Goal: Navigation & Orientation: Find specific page/section

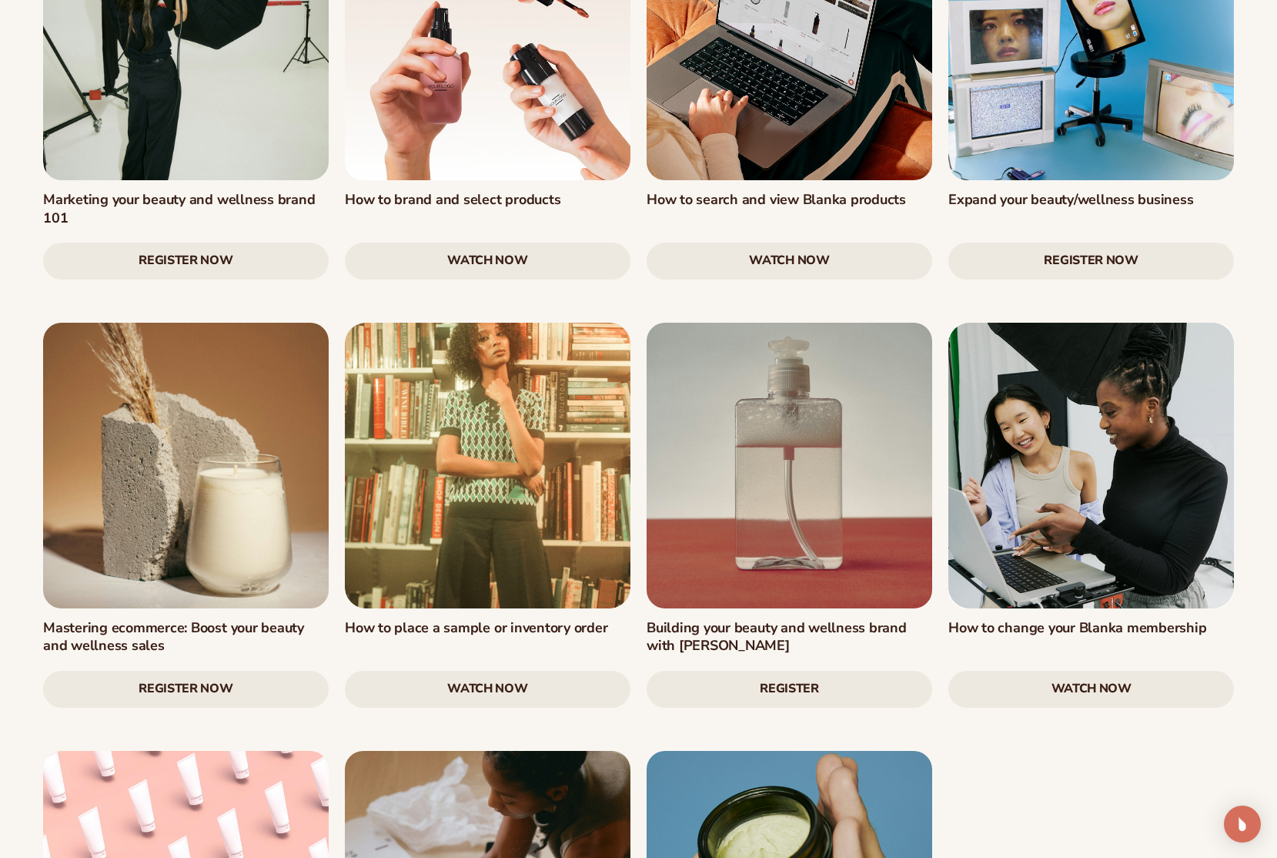
scroll to position [1946, 0]
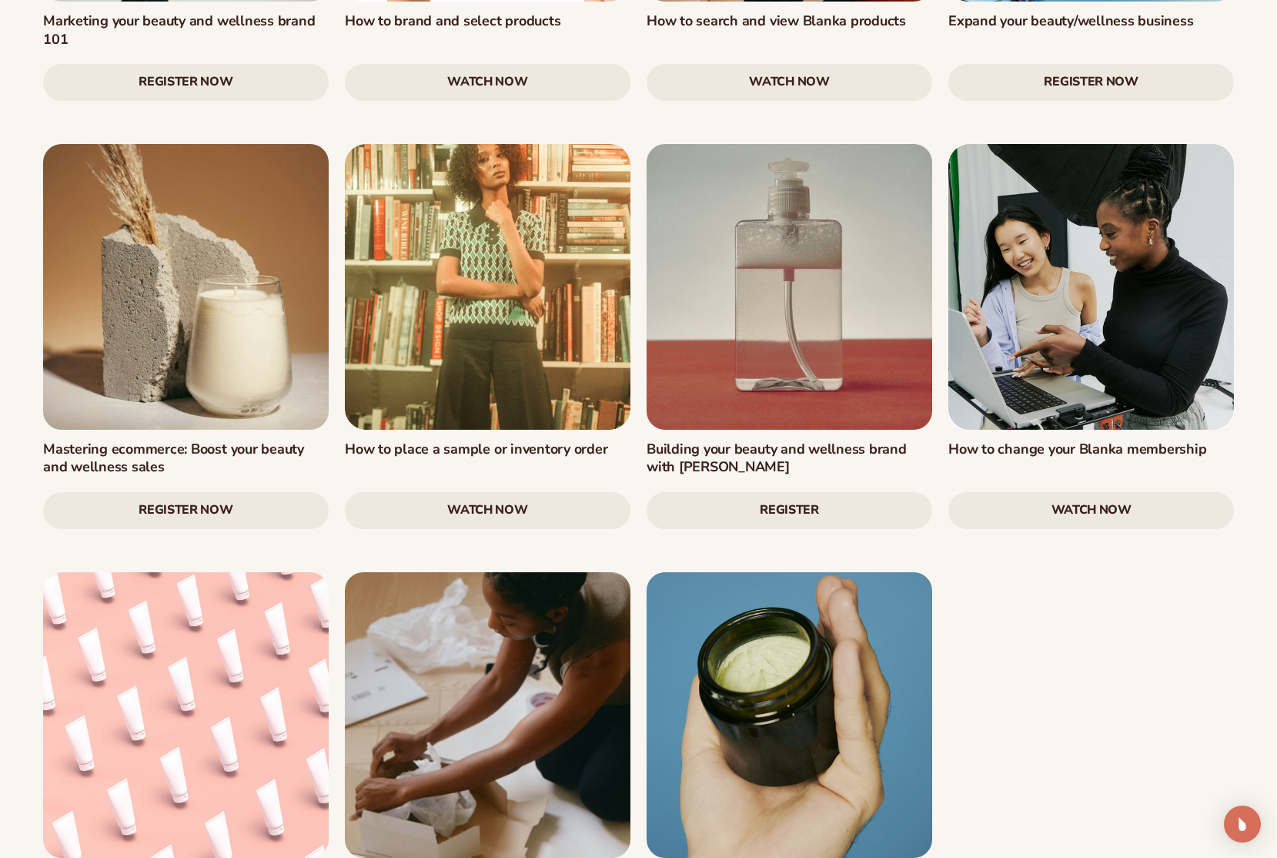
click at [197, 492] on link "Register Now" at bounding box center [186, 510] width 286 height 37
click at [231, 269] on link at bounding box center [186, 287] width 286 height 286
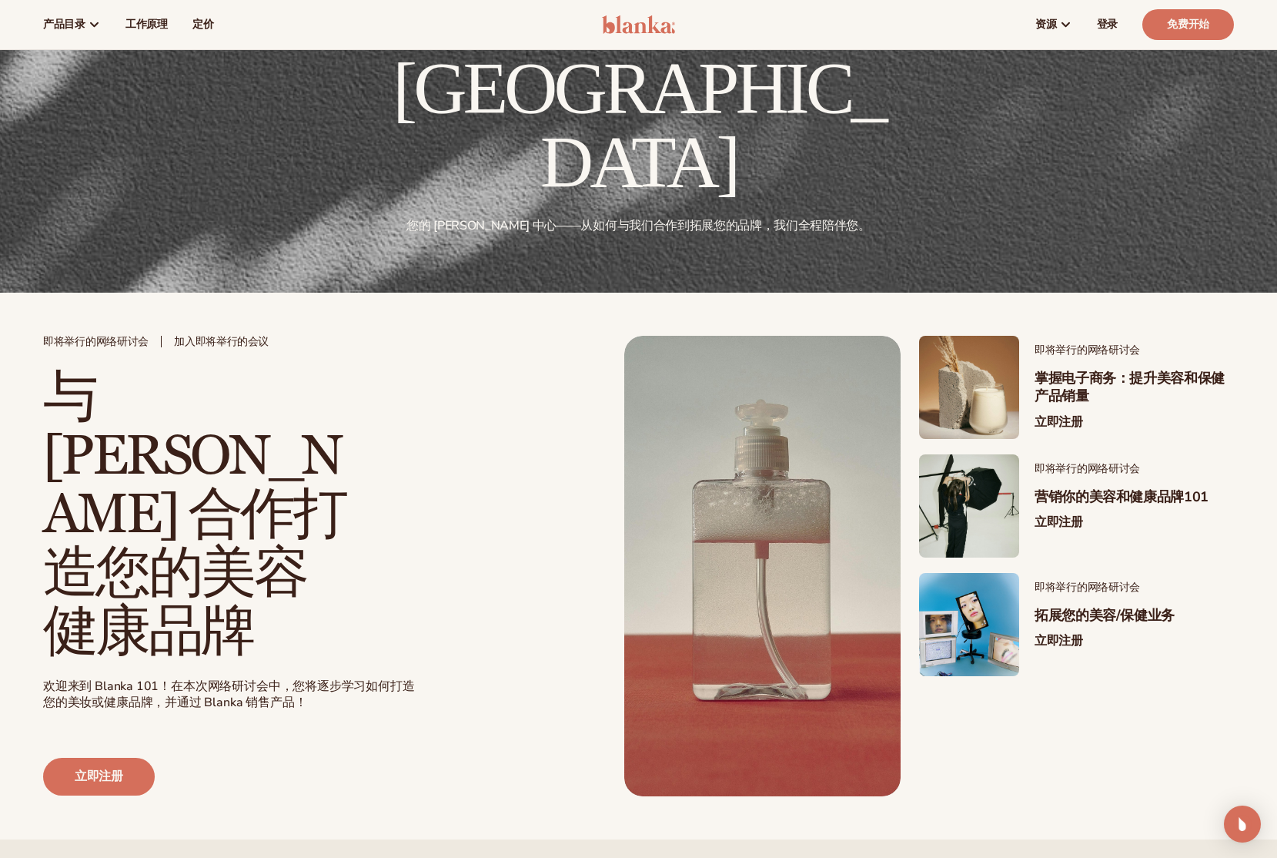
scroll to position [0, 0]
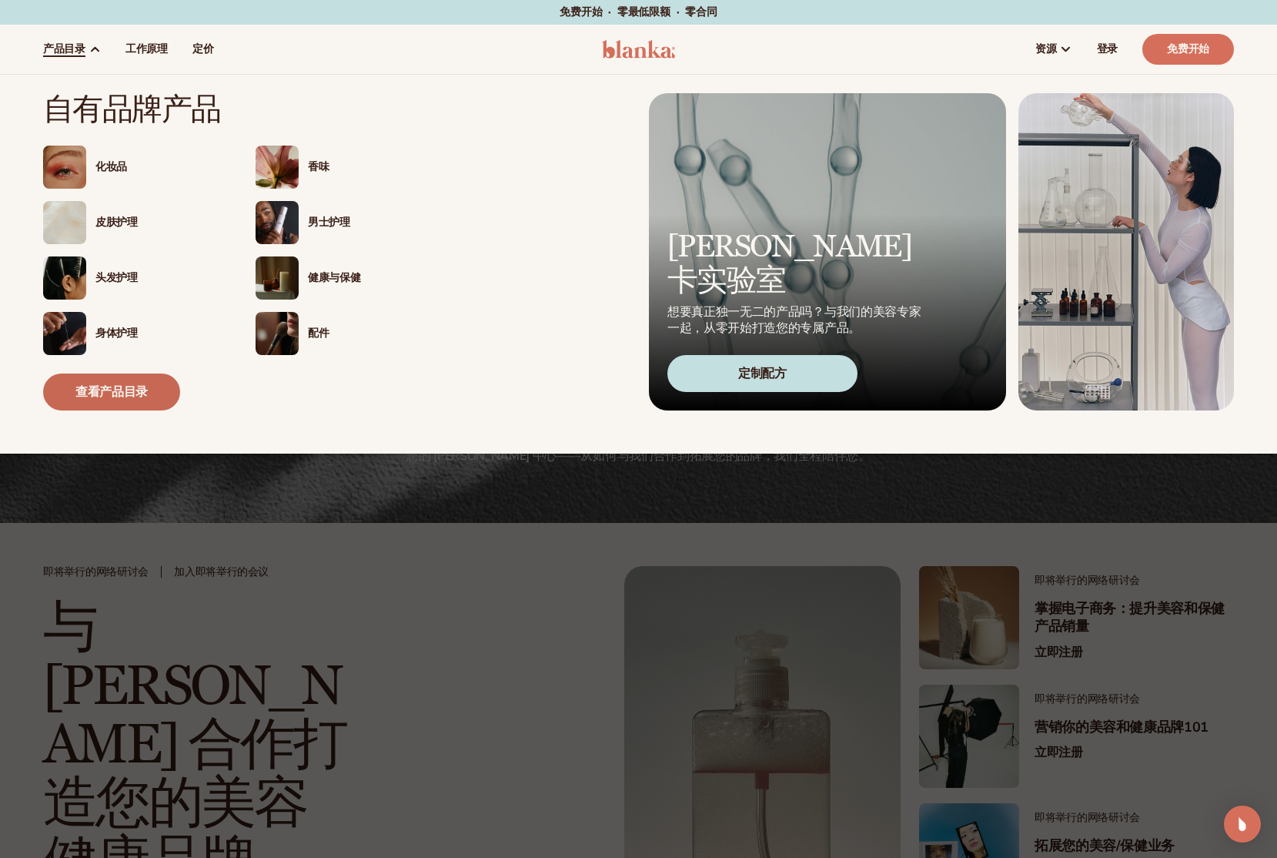
click at [143, 391] on font "查看产品目录" at bounding box center [111, 391] width 72 height 17
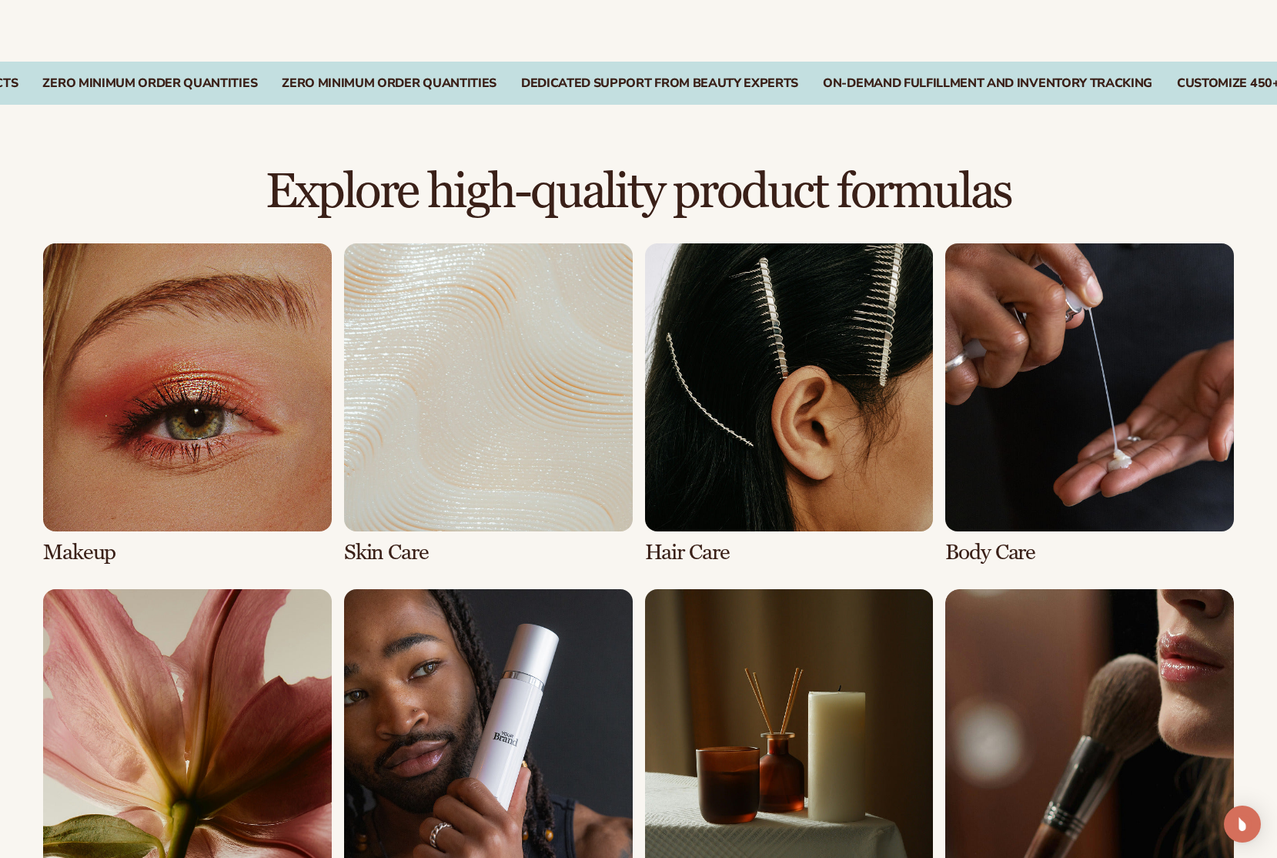
scroll to position [1282, 0]
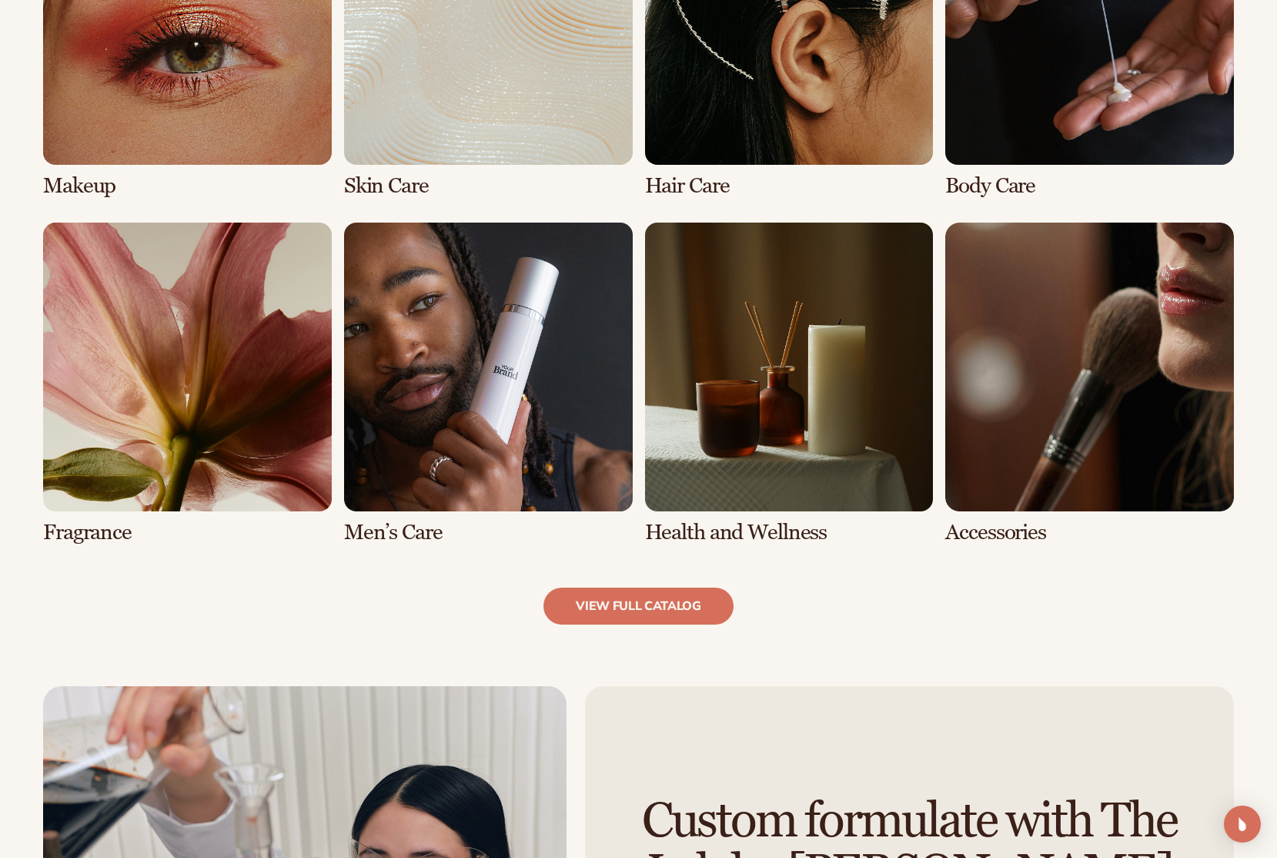
click at [775, 473] on link "7 / 8" at bounding box center [789, 384] width 289 height 322
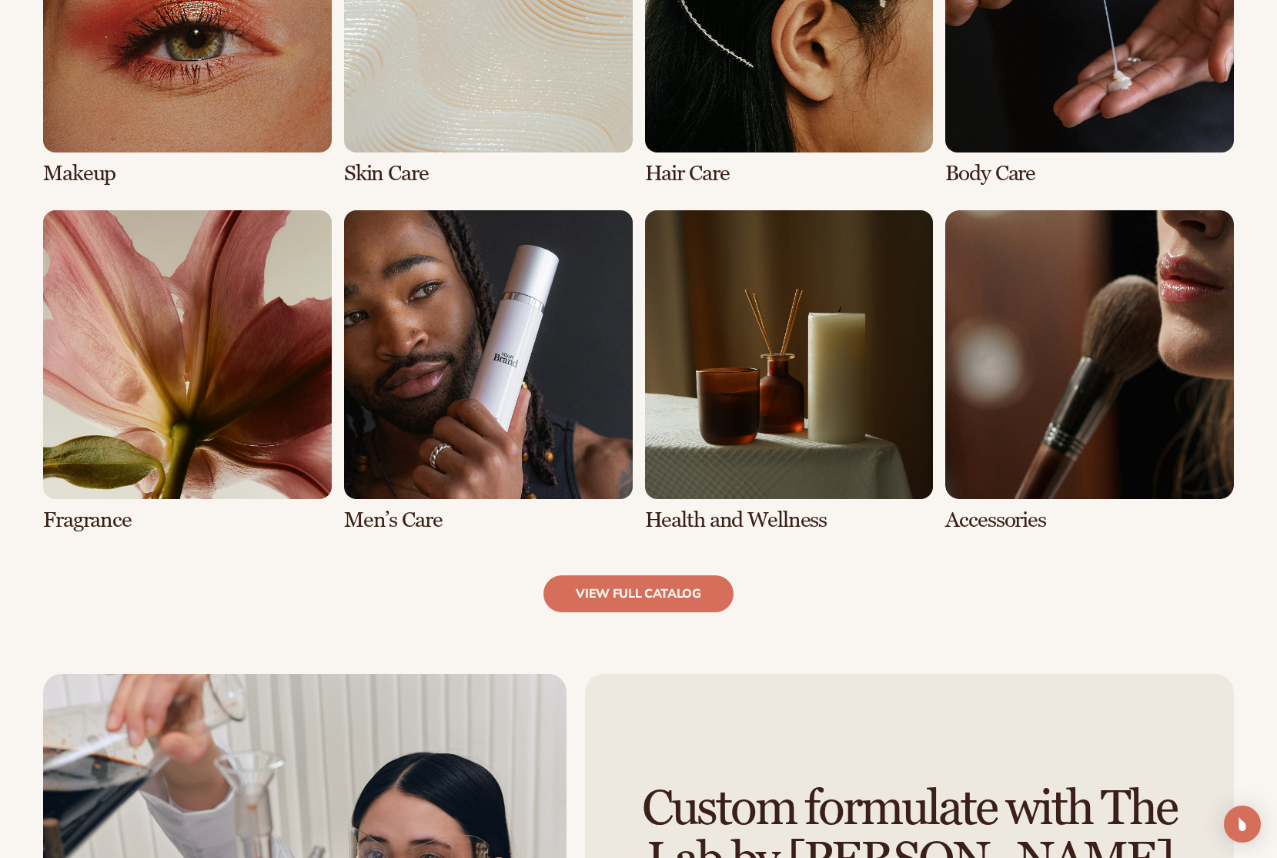
scroll to position [1365, 0]
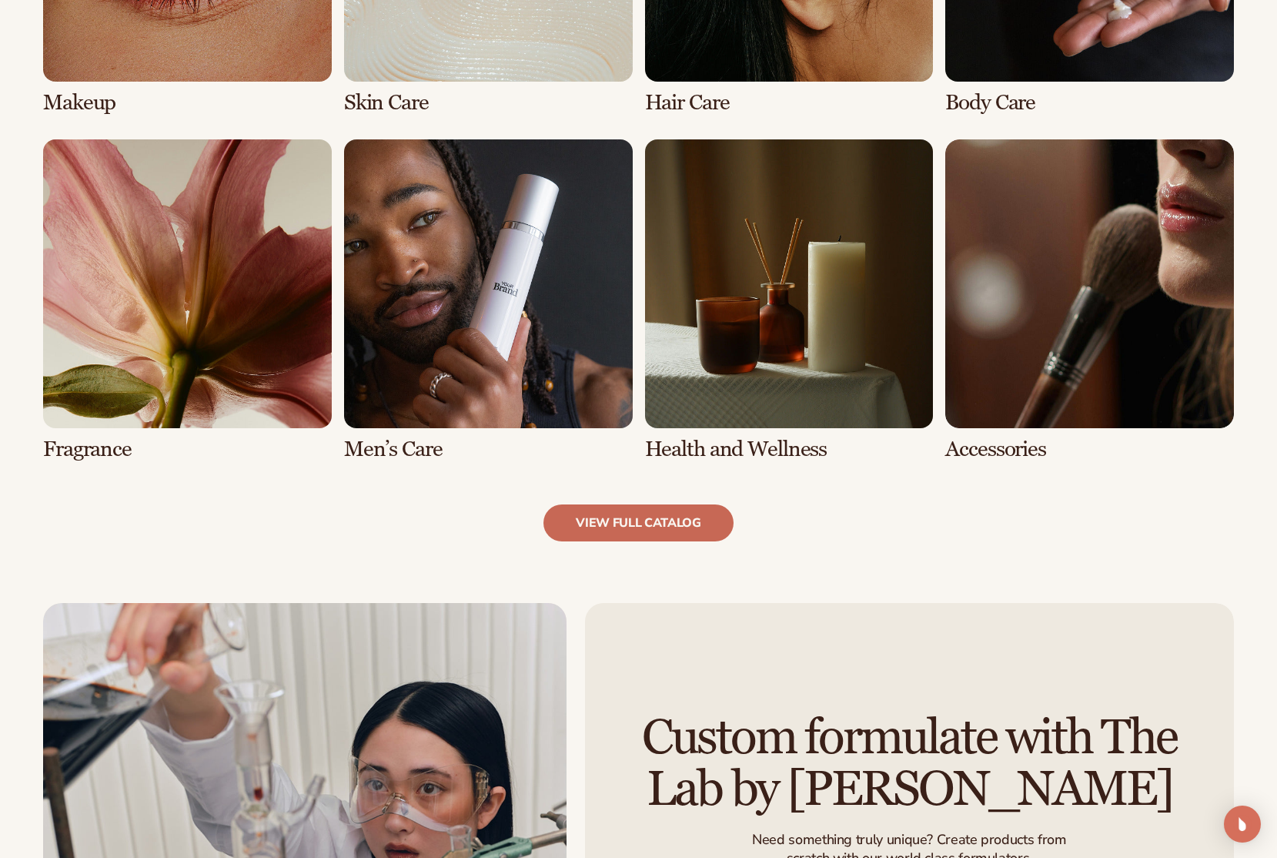
click at [677, 525] on link "view full catalog" at bounding box center [639, 522] width 190 height 37
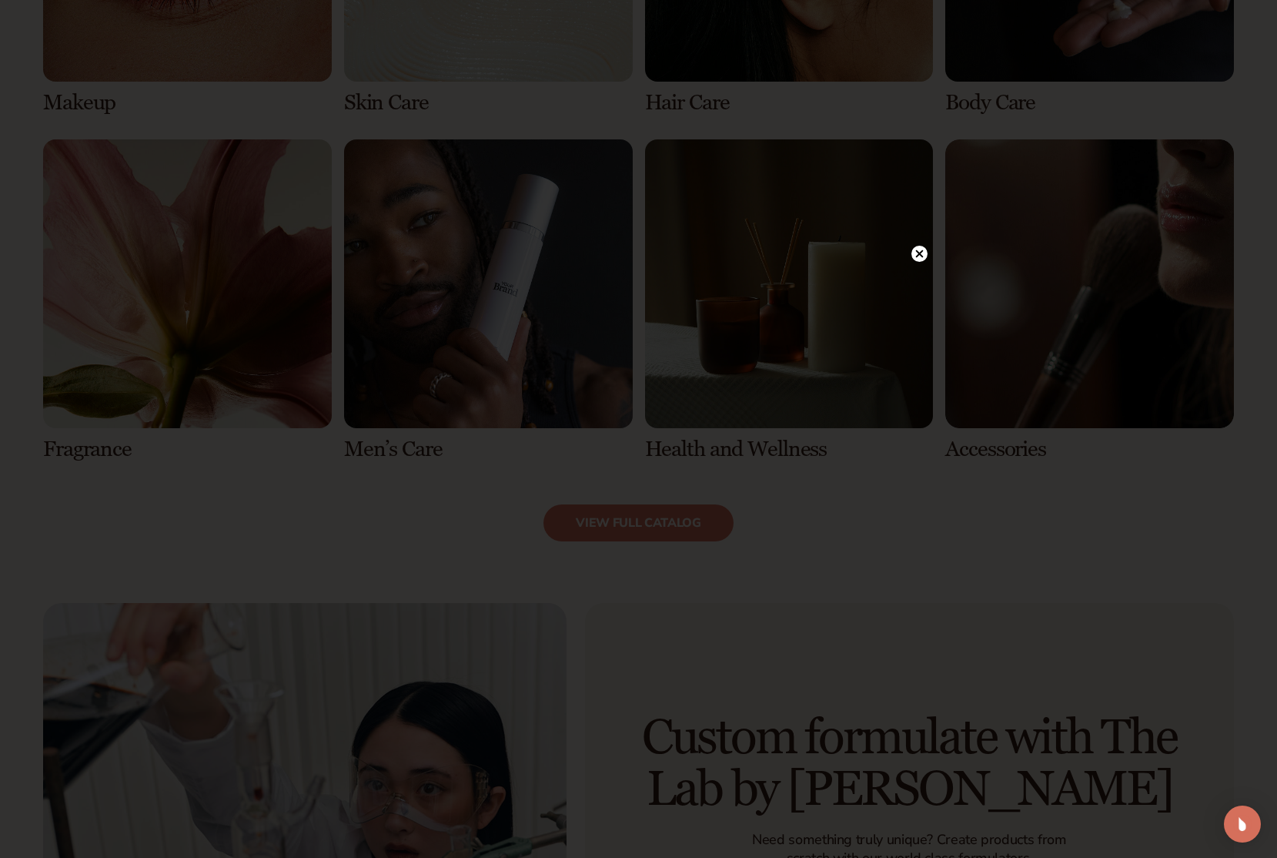
click at [917, 253] on icon at bounding box center [919, 253] width 8 height 8
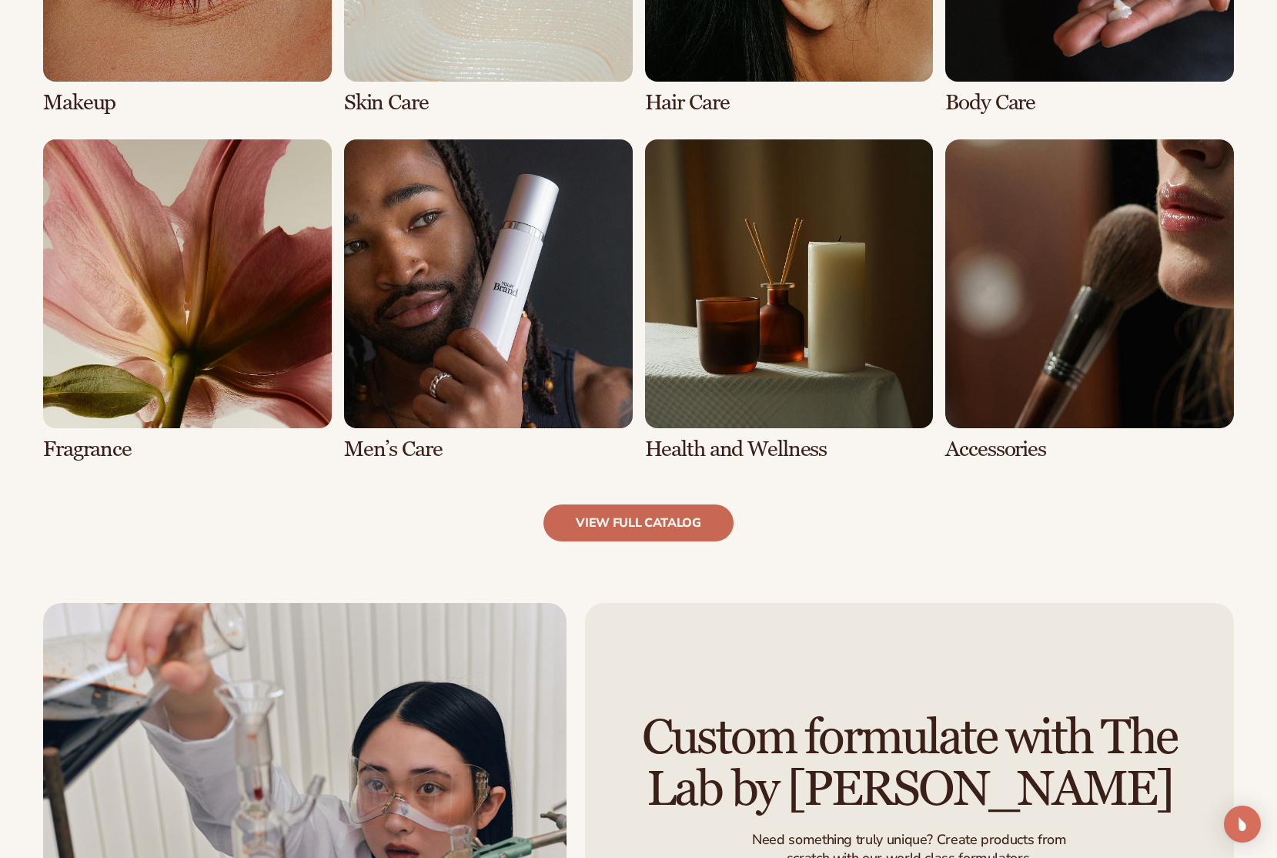
click at [633, 524] on link "view full catalog" at bounding box center [639, 522] width 190 height 37
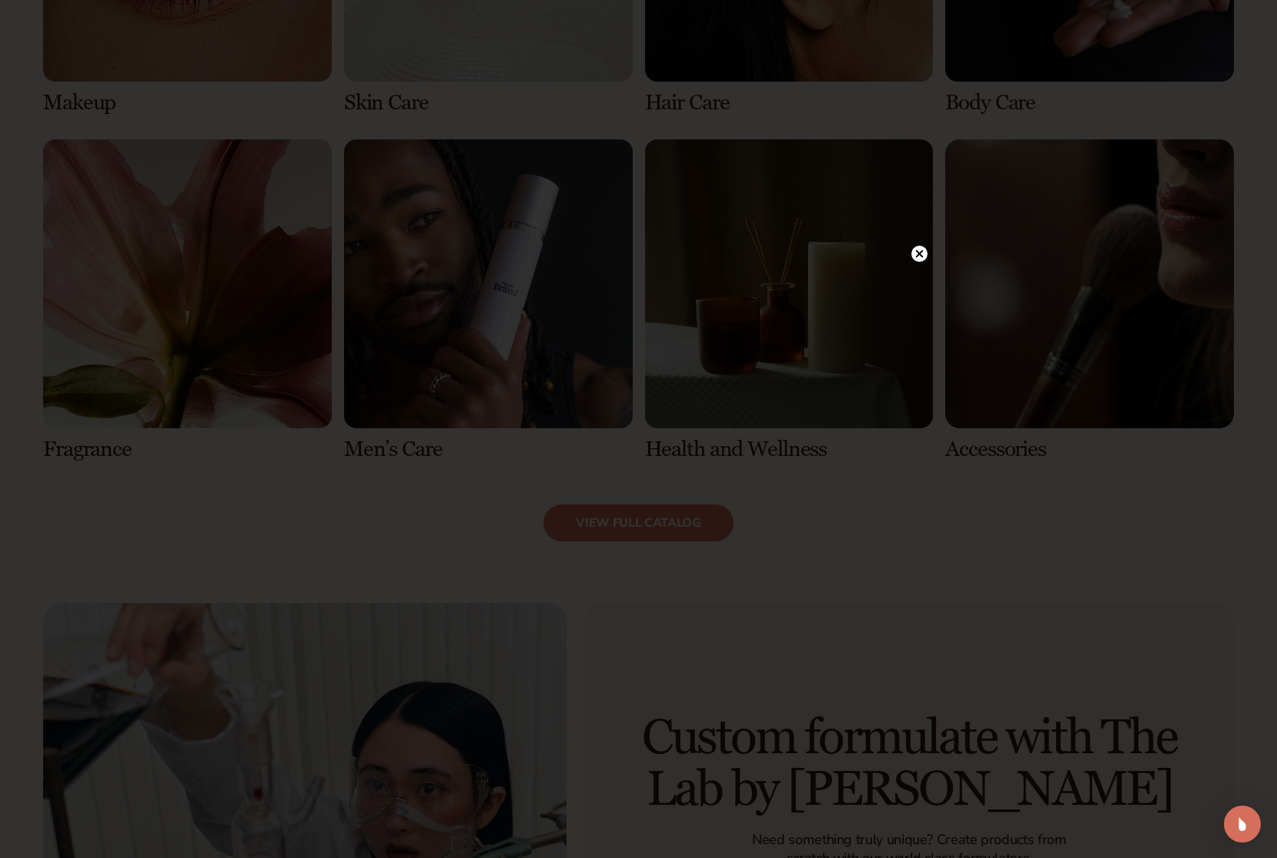
click at [915, 253] on circle at bounding box center [920, 254] width 16 height 16
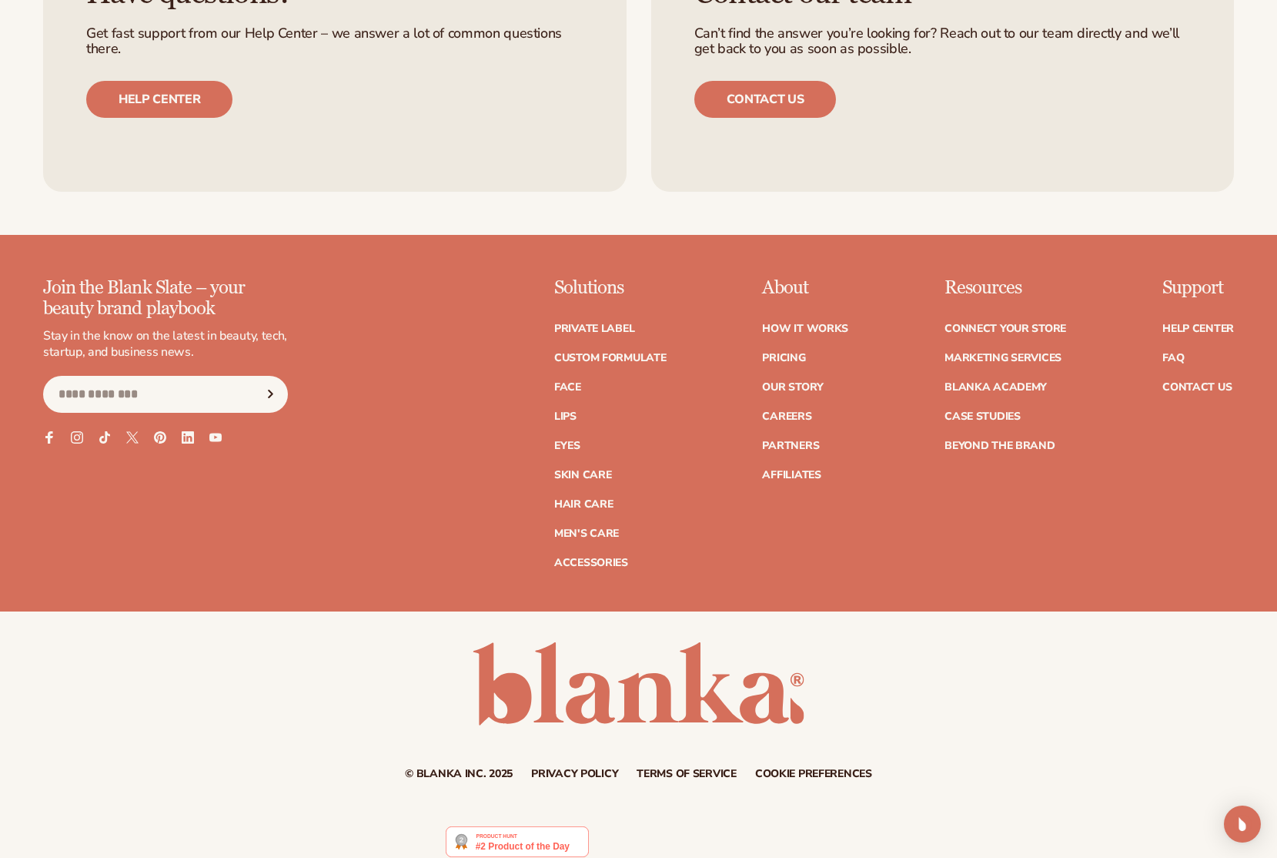
scroll to position [3204, 0]
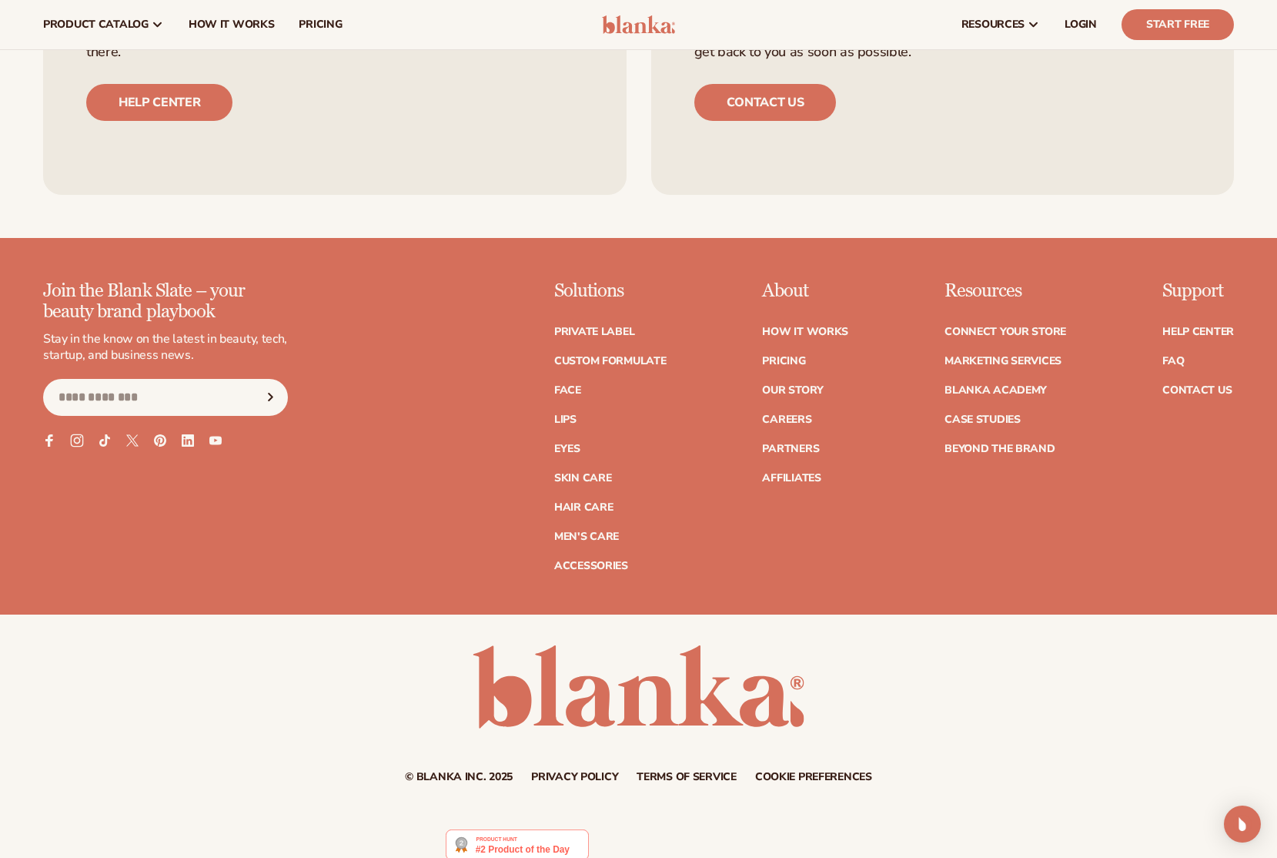
click at [73, 441] on icon at bounding box center [76, 439] width 13 height 13
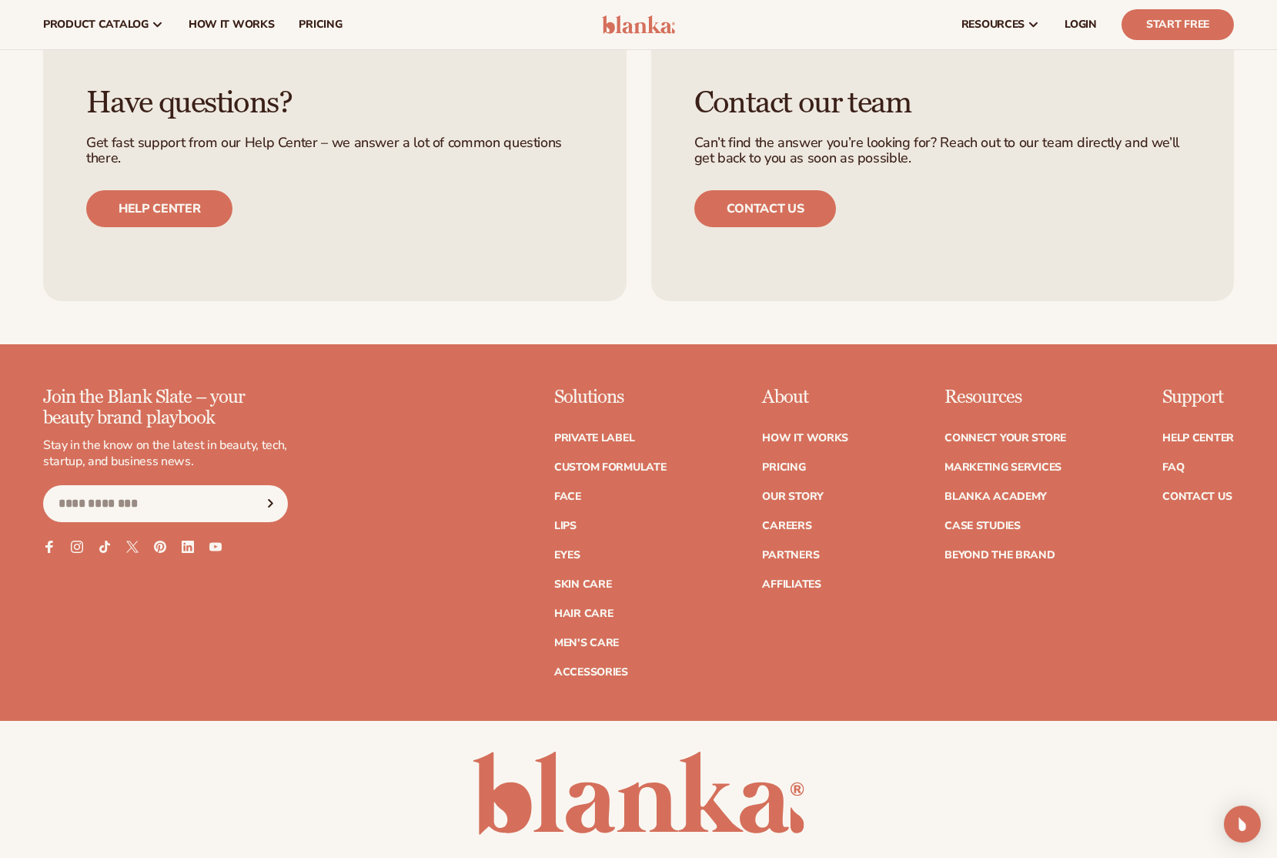
scroll to position [3075, 0]
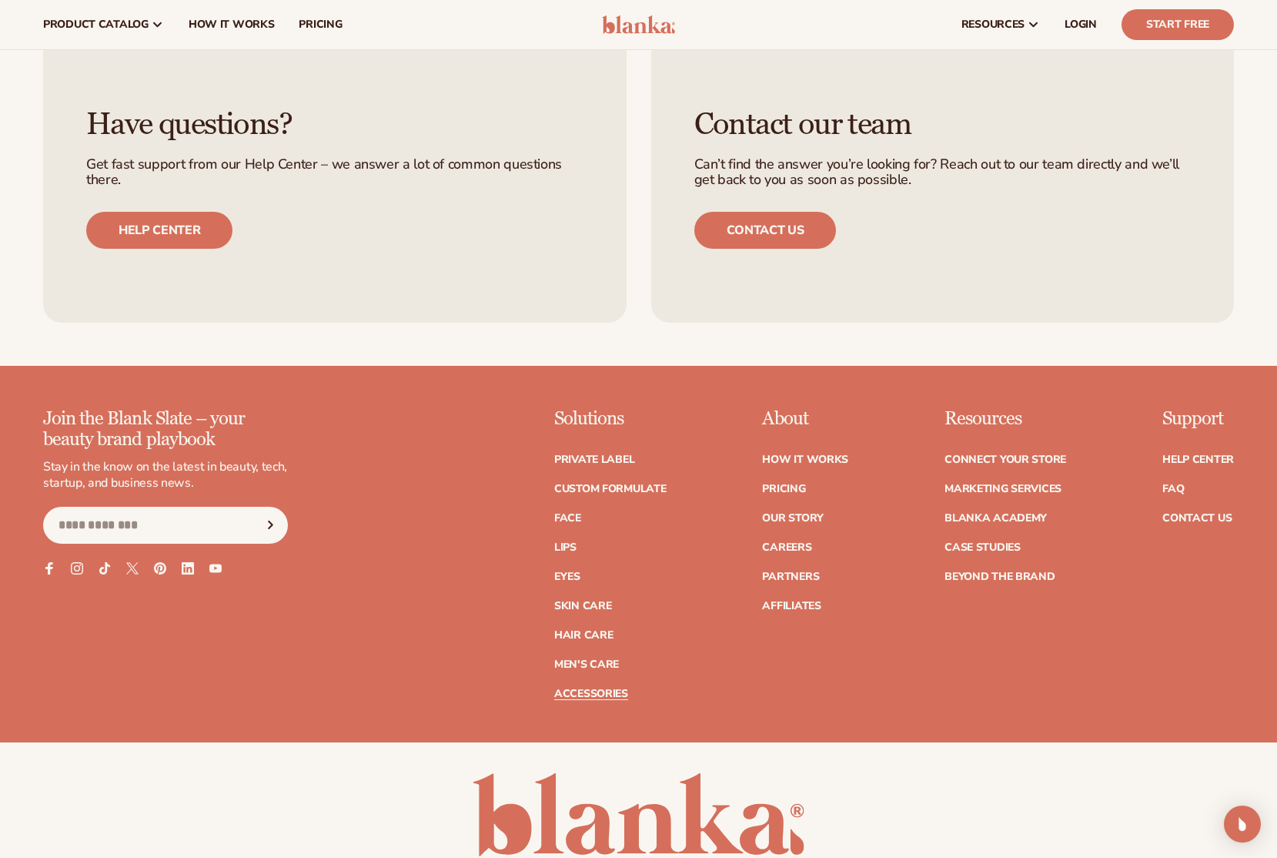
click at [619, 695] on link "Accessories" at bounding box center [591, 693] width 74 height 11
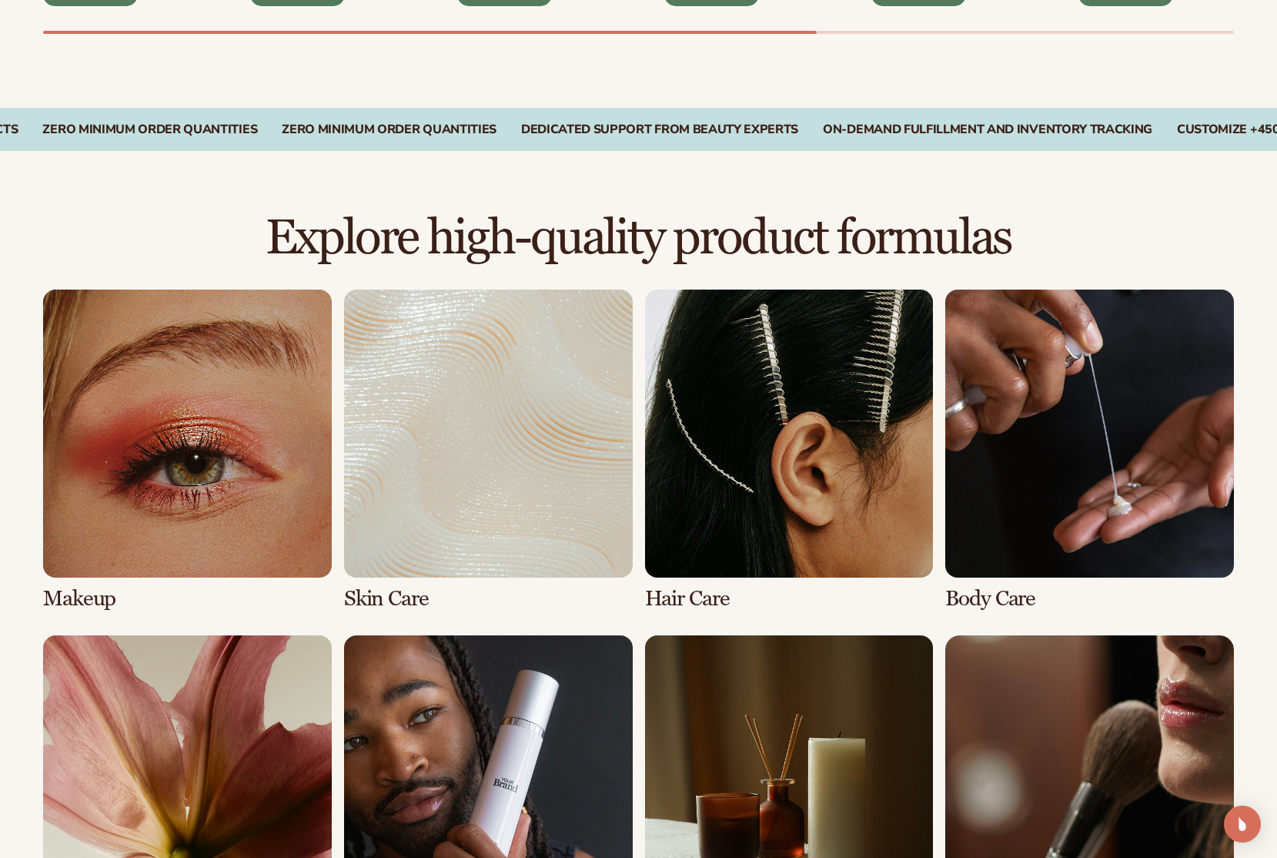
scroll to position [879, 0]
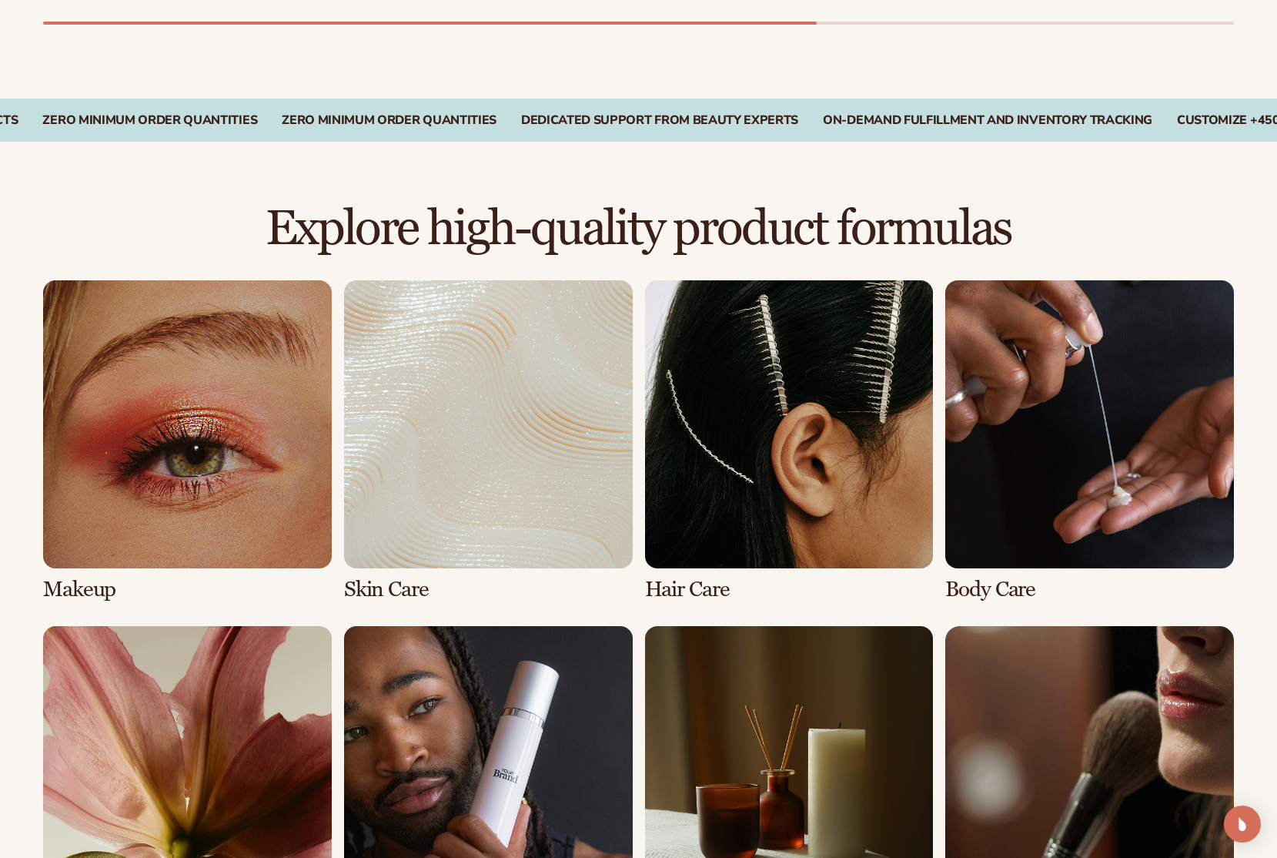
click at [794, 446] on link "3 / 8" at bounding box center [789, 441] width 289 height 322
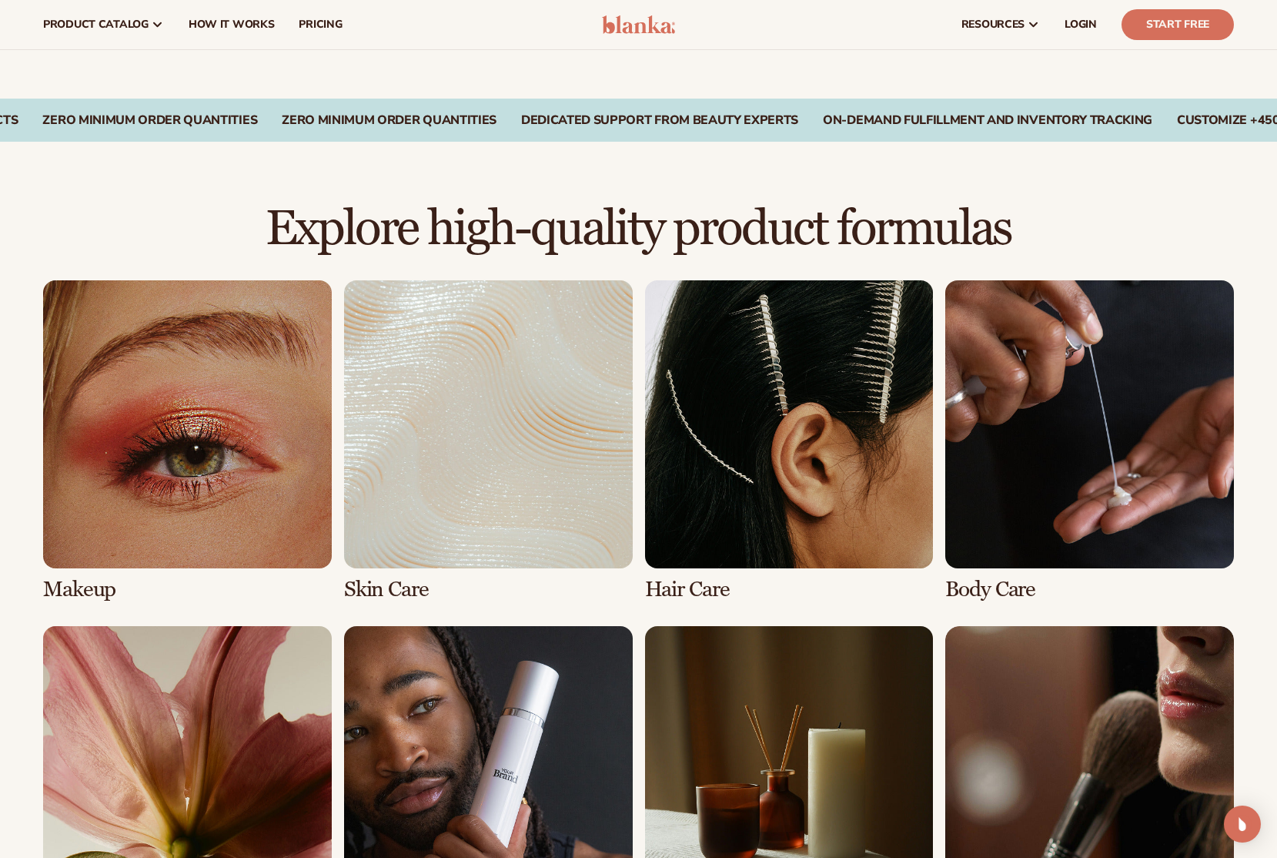
scroll to position [875, 0]
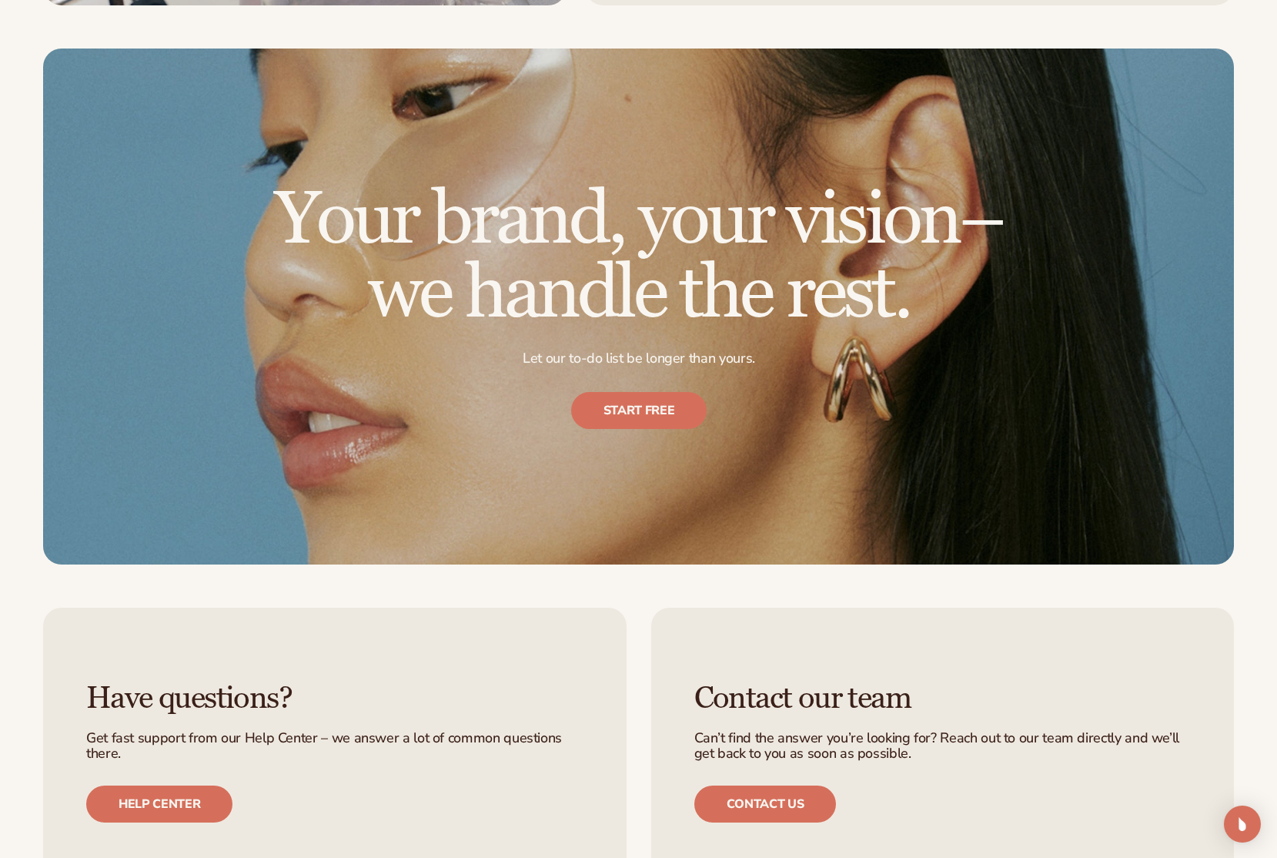
scroll to position [2504, 0]
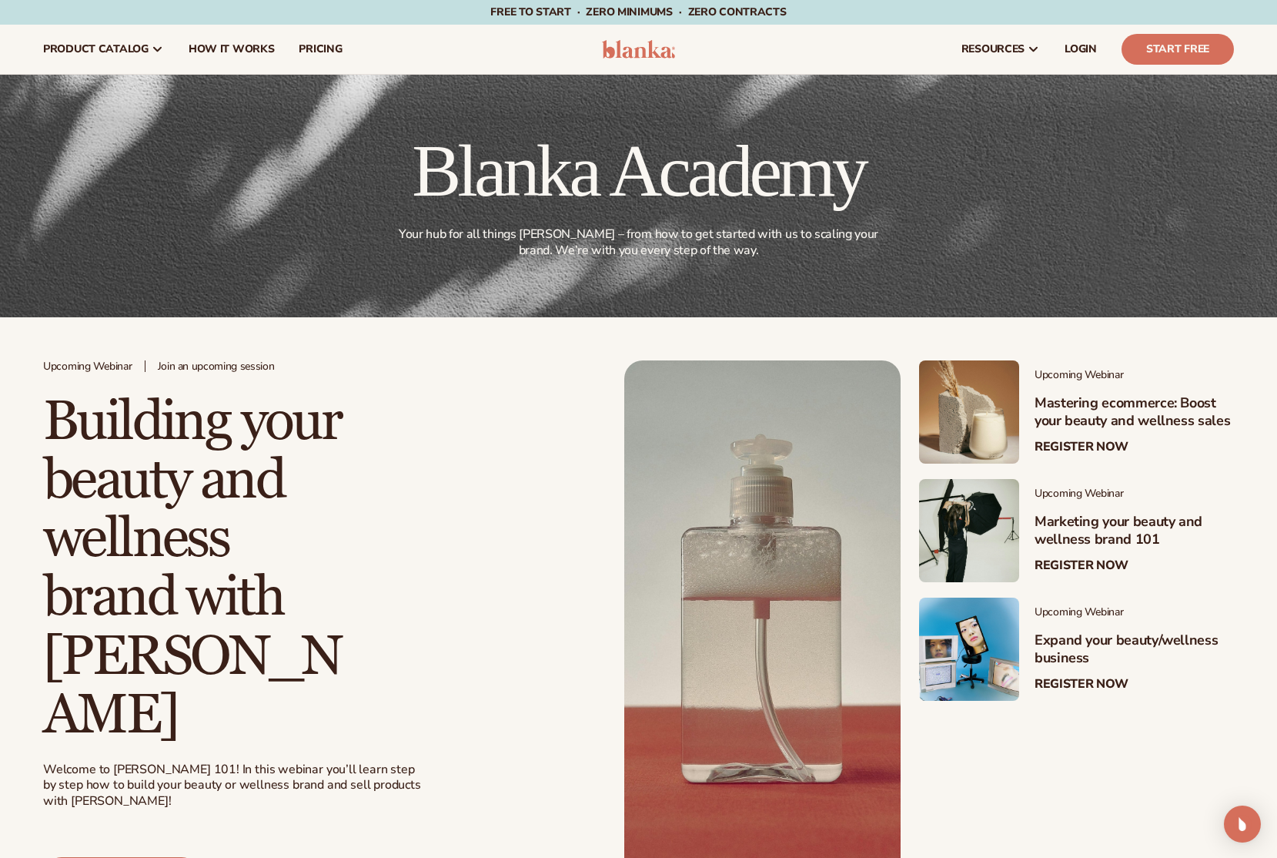
click at [115, 857] on link "Register now" at bounding box center [121, 875] width 157 height 37
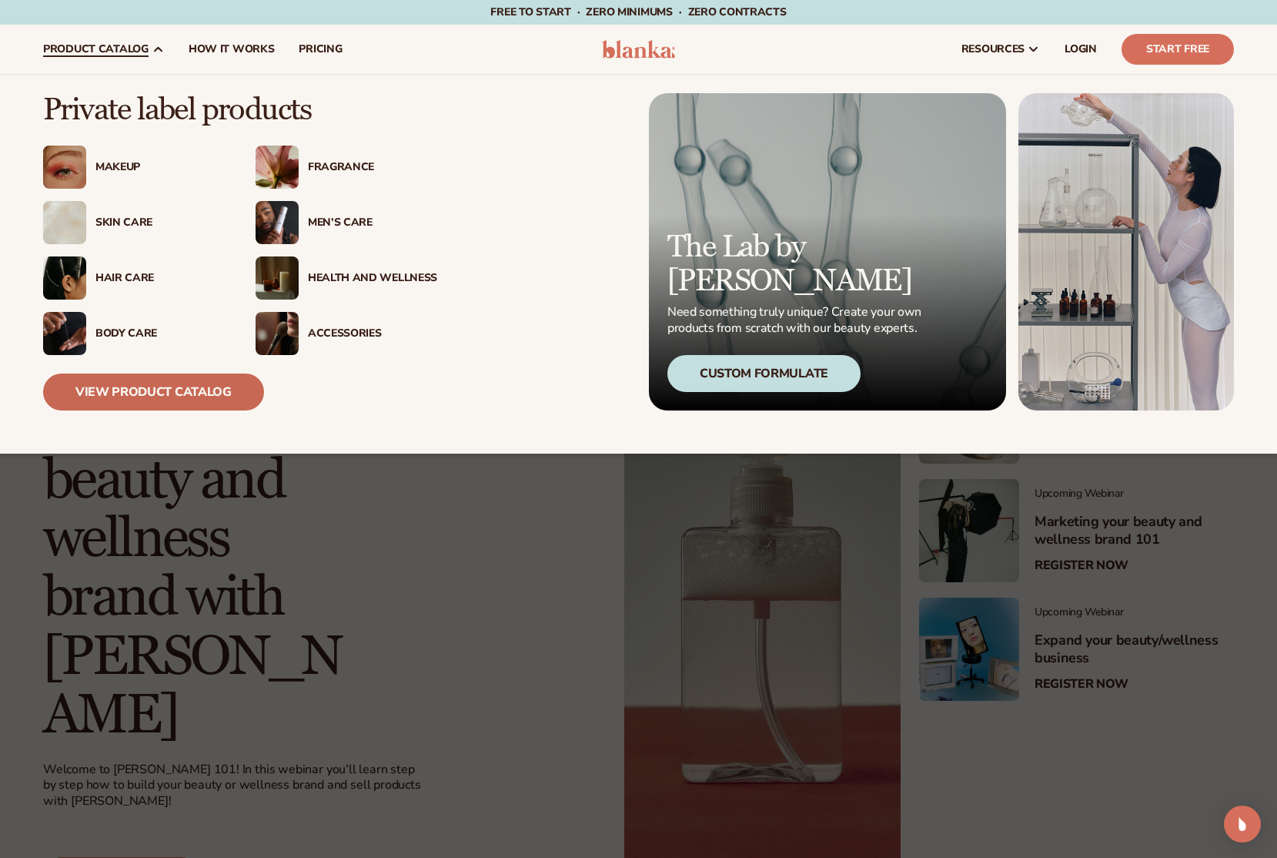
click at [167, 393] on link "View Product Catalog" at bounding box center [153, 391] width 221 height 37
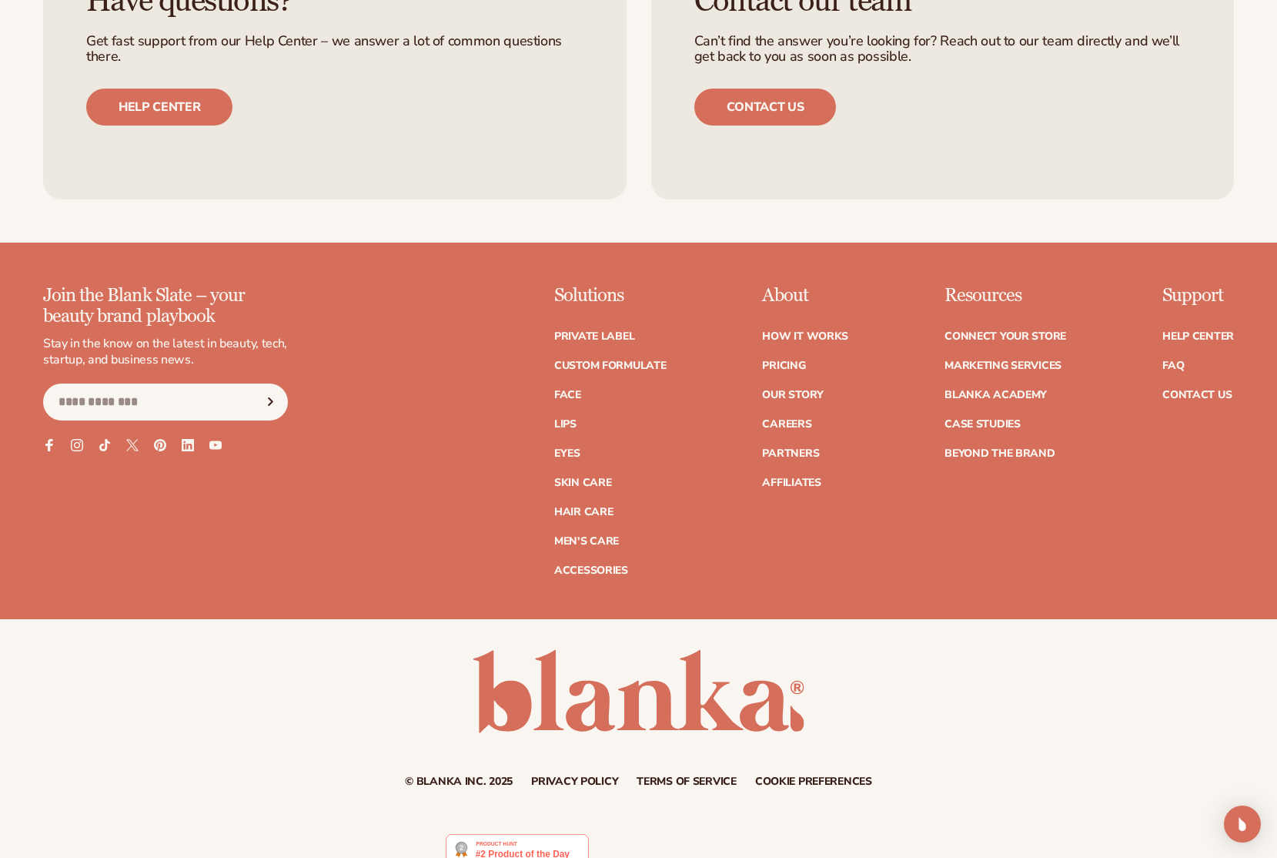
scroll to position [3222, 0]
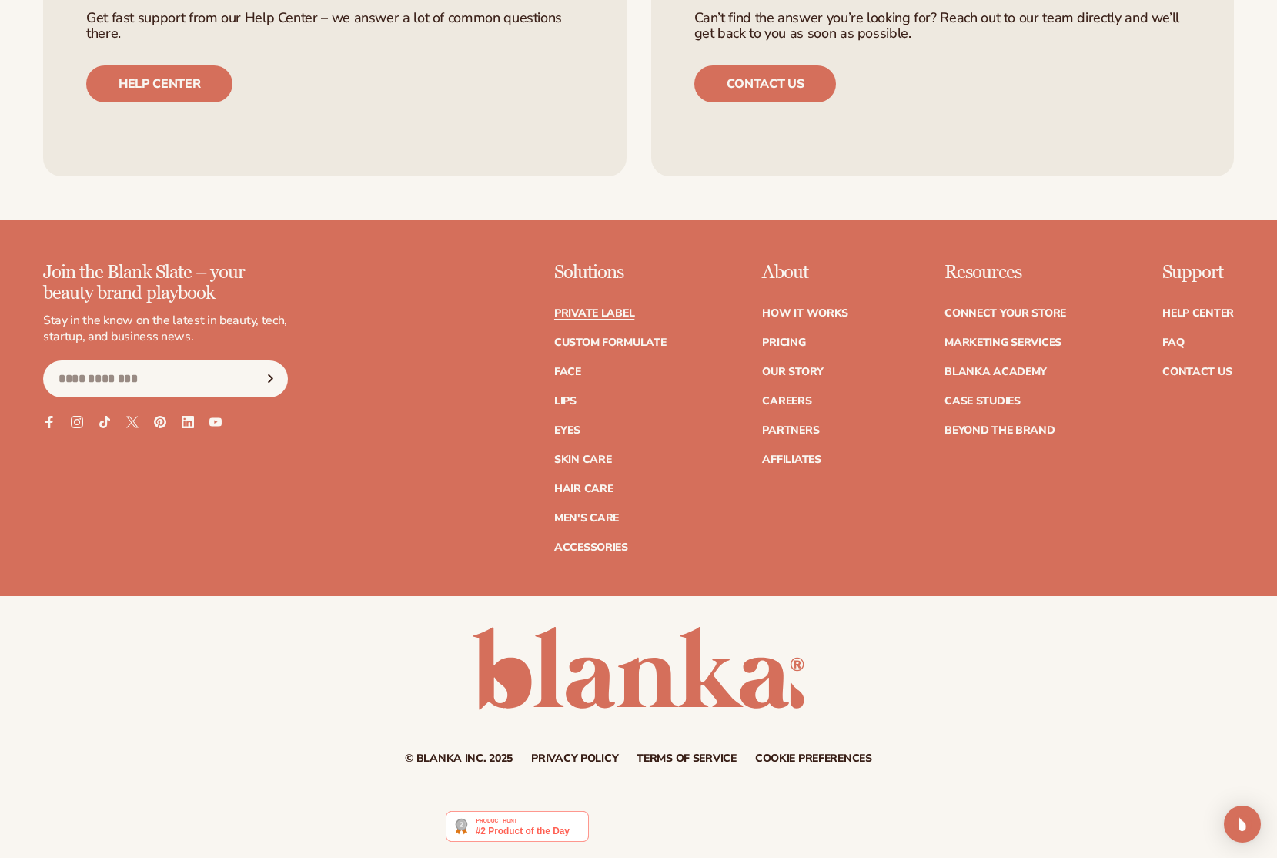
click at [594, 315] on link "Private label" at bounding box center [594, 313] width 80 height 11
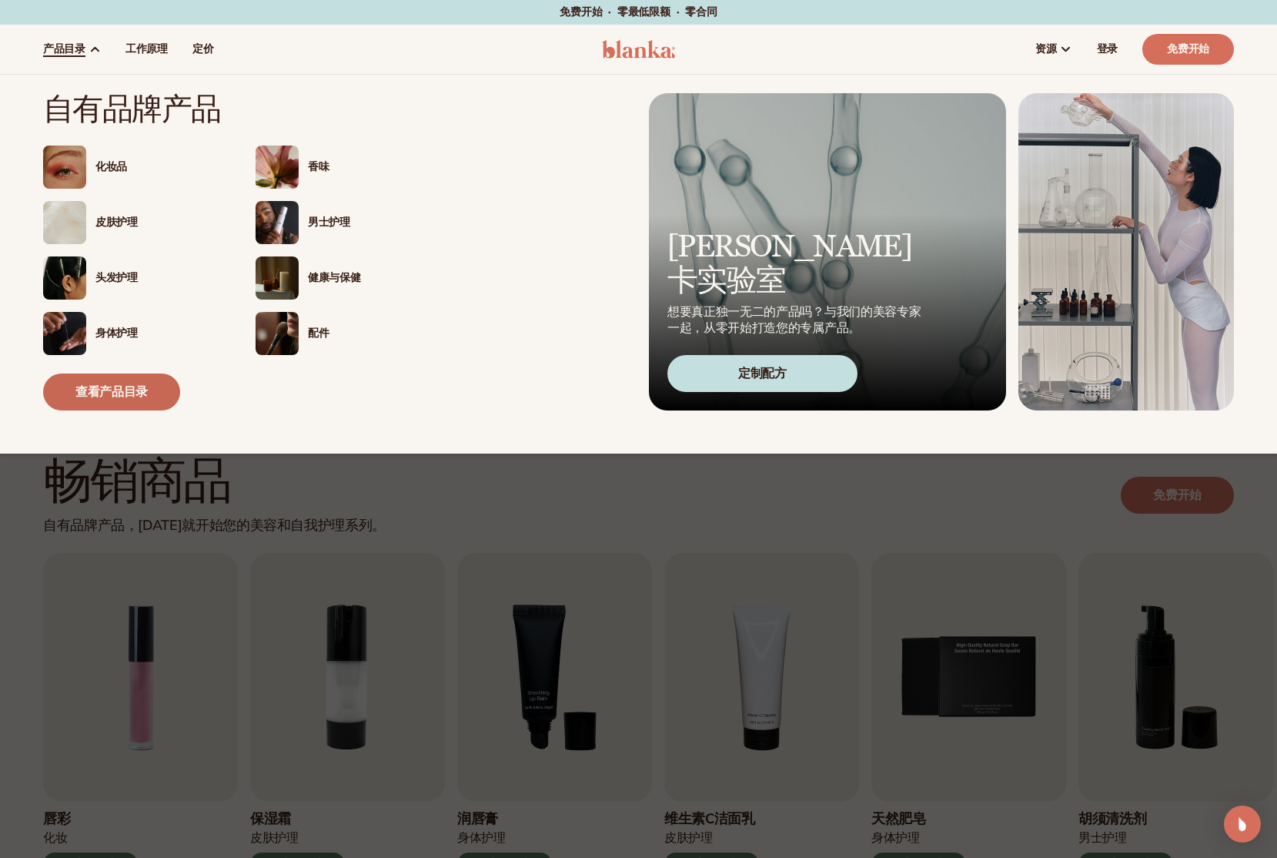
click at [125, 393] on font "查看产品目录" at bounding box center [111, 391] width 72 height 17
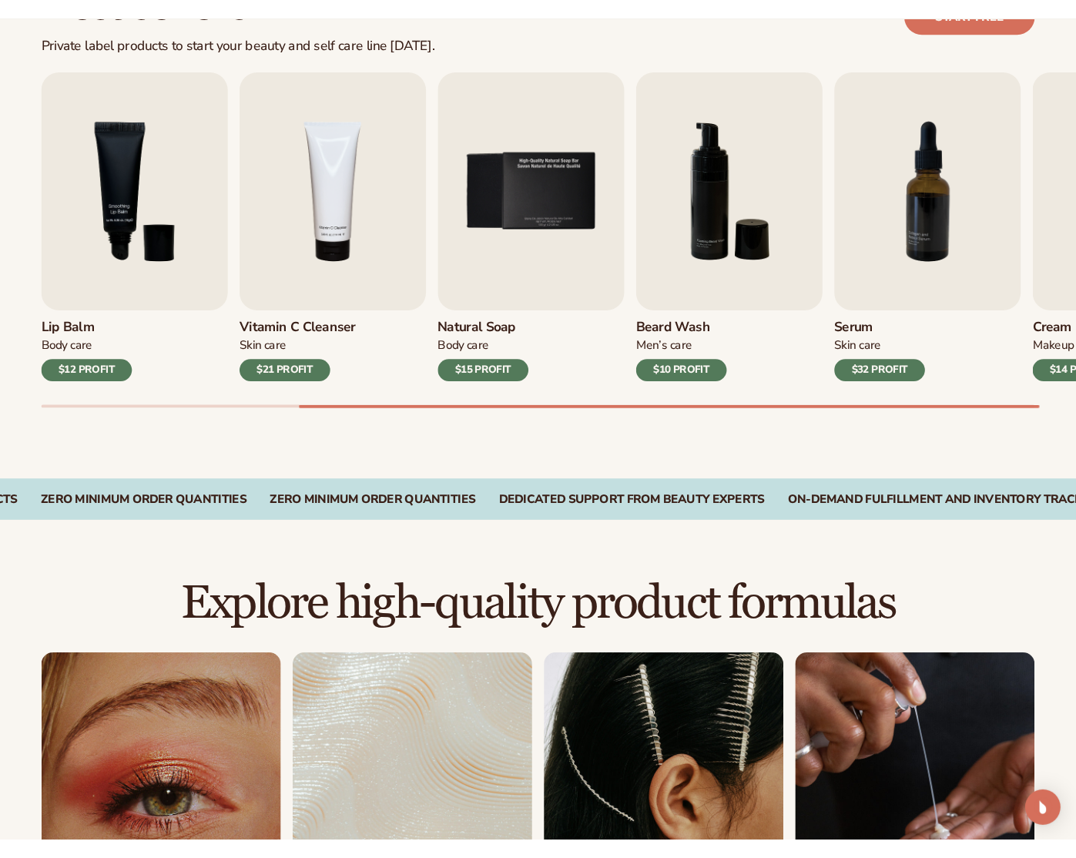
scroll to position [497, 0]
